Goal: Task Accomplishment & Management: Manage account settings

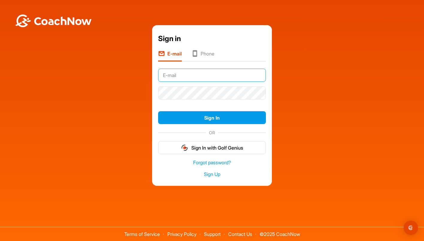
type input "[PERSON_NAME][EMAIL_ADDRESS][PERSON_NAME][DOMAIN_NAME]"
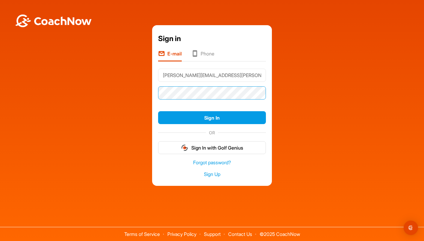
click at [212, 117] on button "Sign In" at bounding box center [212, 117] width 108 height 13
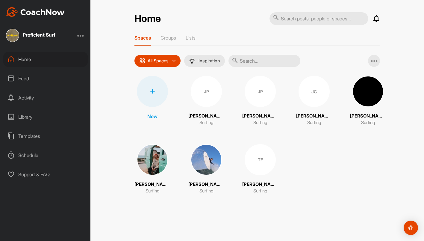
click at [84, 36] on div at bounding box center [80, 35] width 7 height 7
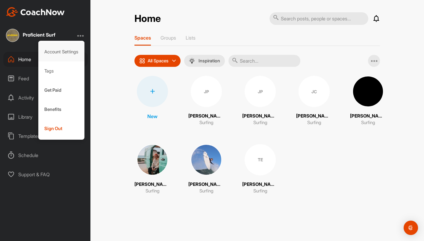
click at [66, 49] on div "Account Settings" at bounding box center [61, 51] width 46 height 19
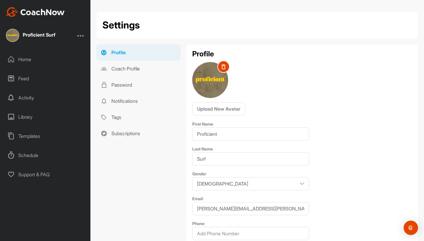
click at [84, 32] on div at bounding box center [80, 35] width 7 height 7
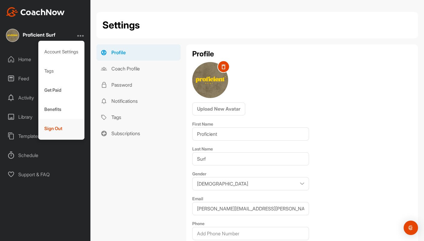
click at [55, 127] on div "Sign Out" at bounding box center [61, 128] width 46 height 19
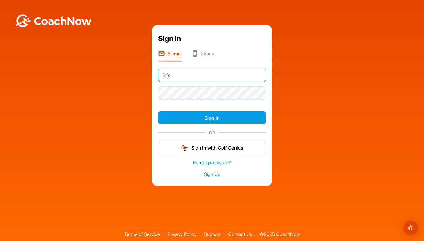
type input "info@proficientsurf.com"
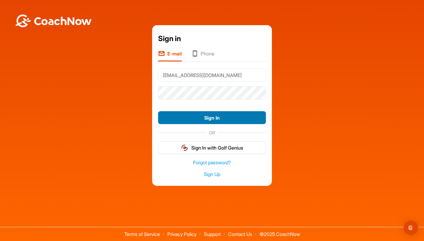
click at [212, 120] on button "Sign In" at bounding box center [212, 117] width 108 height 13
